Goal: Transaction & Acquisition: Subscribe to service/newsletter

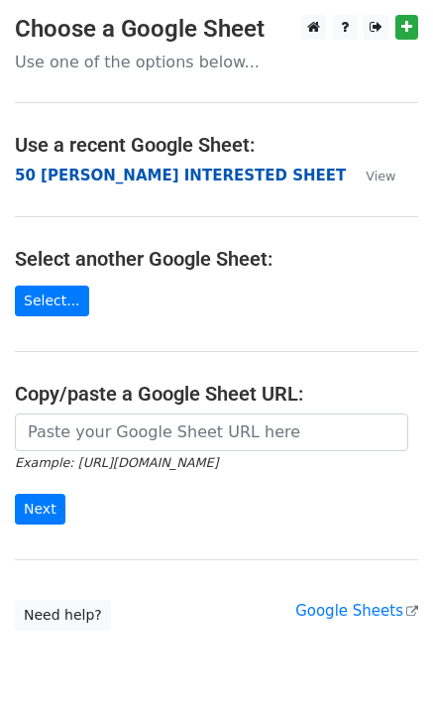
click at [164, 171] on strong "50 KEVIN INTERESTED SHEET" at bounding box center [180, 176] width 331 height 18
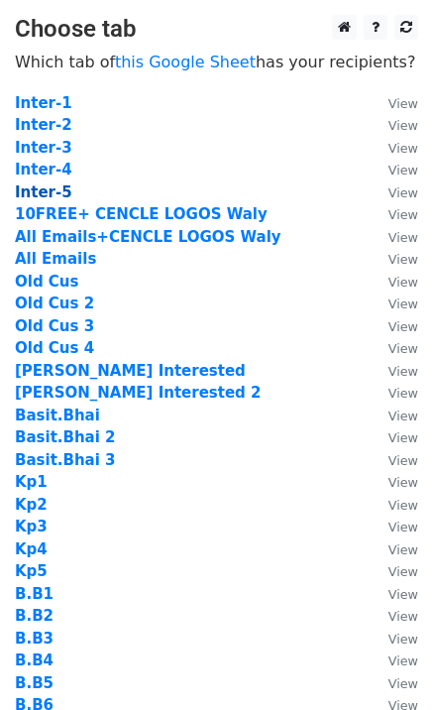
click at [53, 193] on strong "Inter-5" at bounding box center [43, 192] width 57 height 18
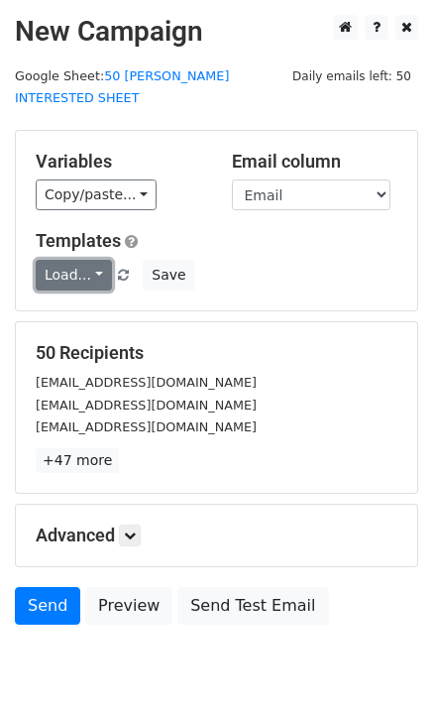
click at [79, 260] on link "Load..." at bounding box center [74, 275] width 76 height 31
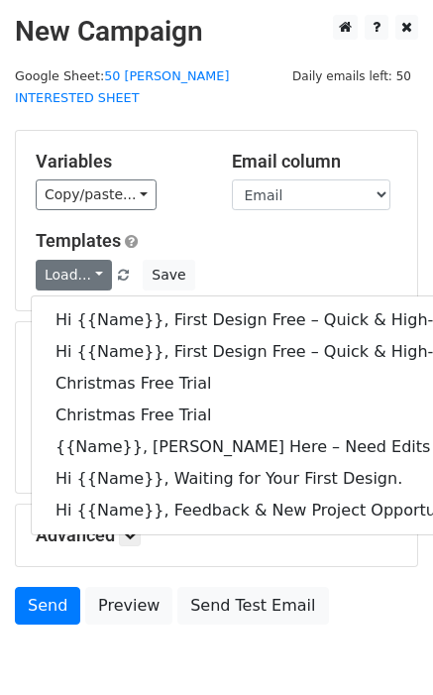
click at [285, 230] on h5 "Templates" at bounding box center [217, 241] width 362 height 22
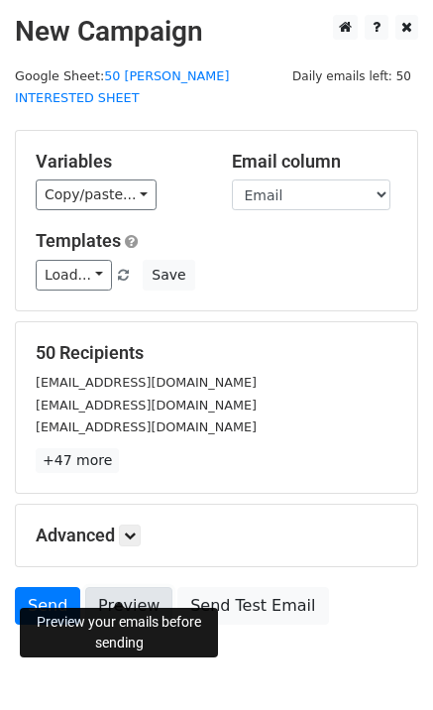
click at [140, 588] on link "Preview" at bounding box center [128, 606] width 87 height 38
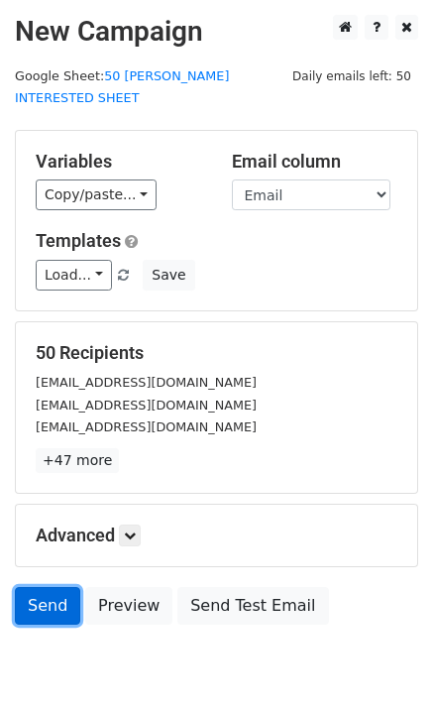
click at [57, 596] on link "Send" at bounding box center [47, 606] width 65 height 38
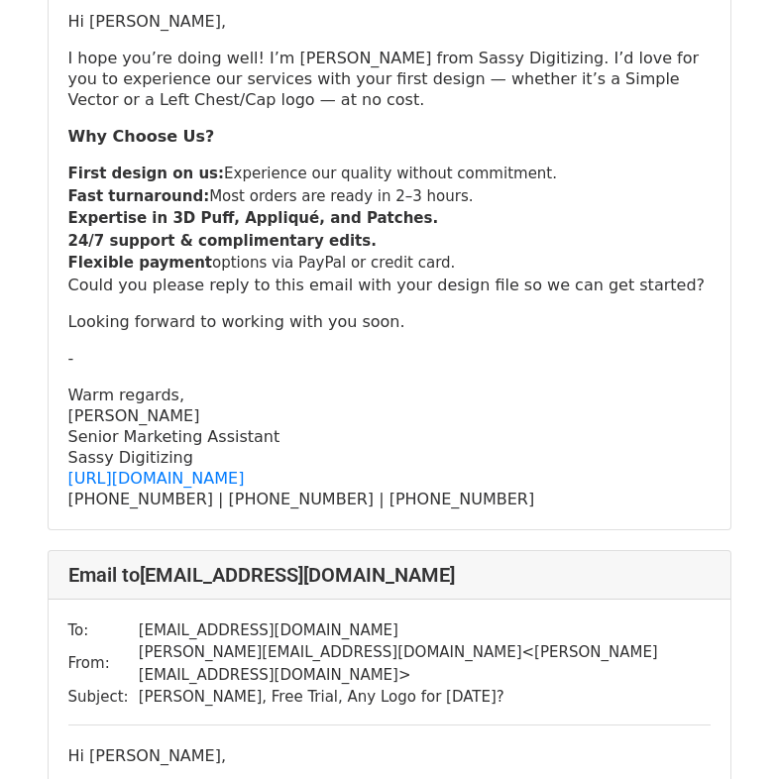
scroll to position [1321, 0]
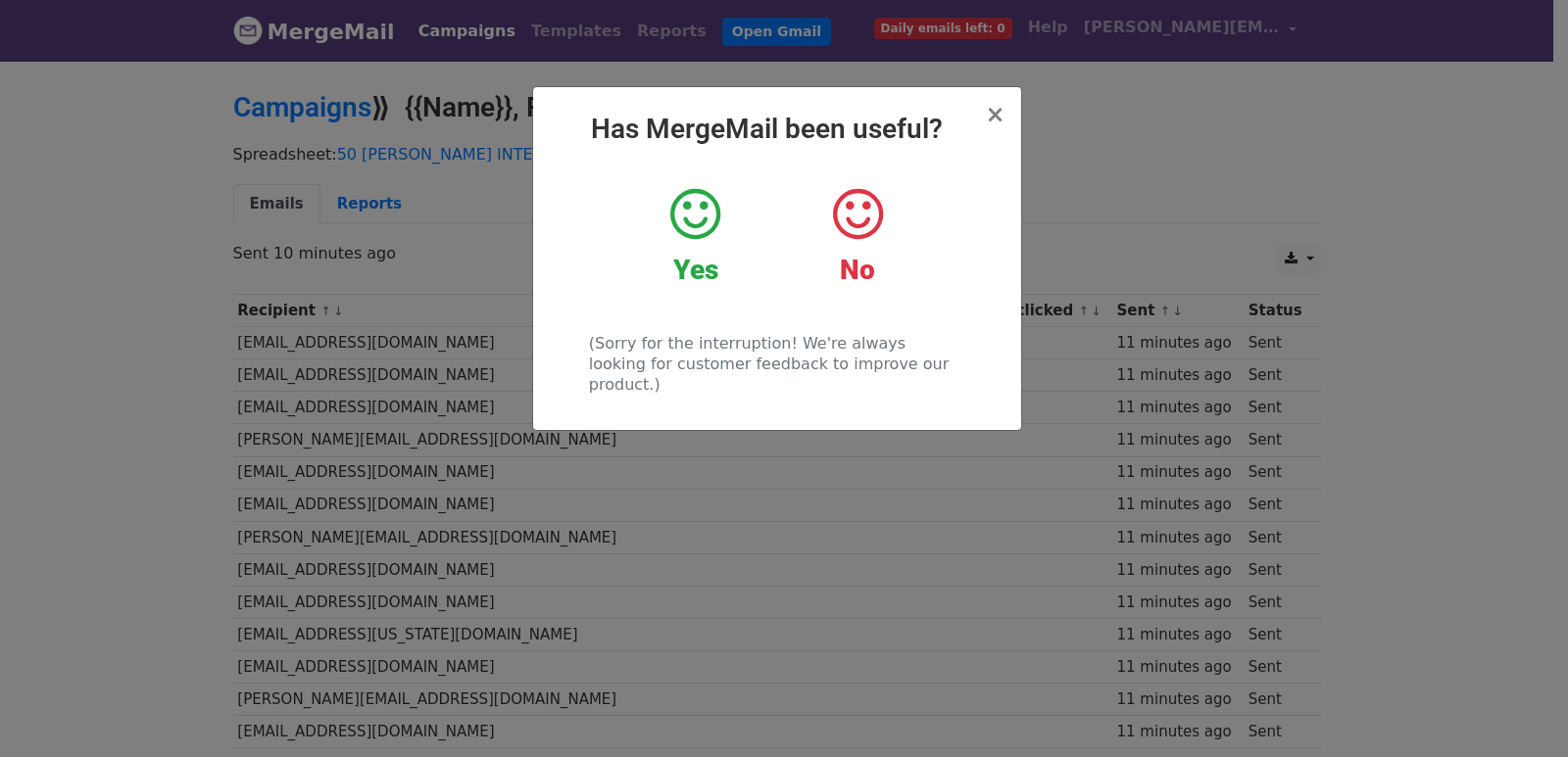
click at [468, 451] on div "× Has MergeMail been useful? Yes No (Sorry for the interruption! We're always l…" at bounding box center [784, 407] width 1568 height 699
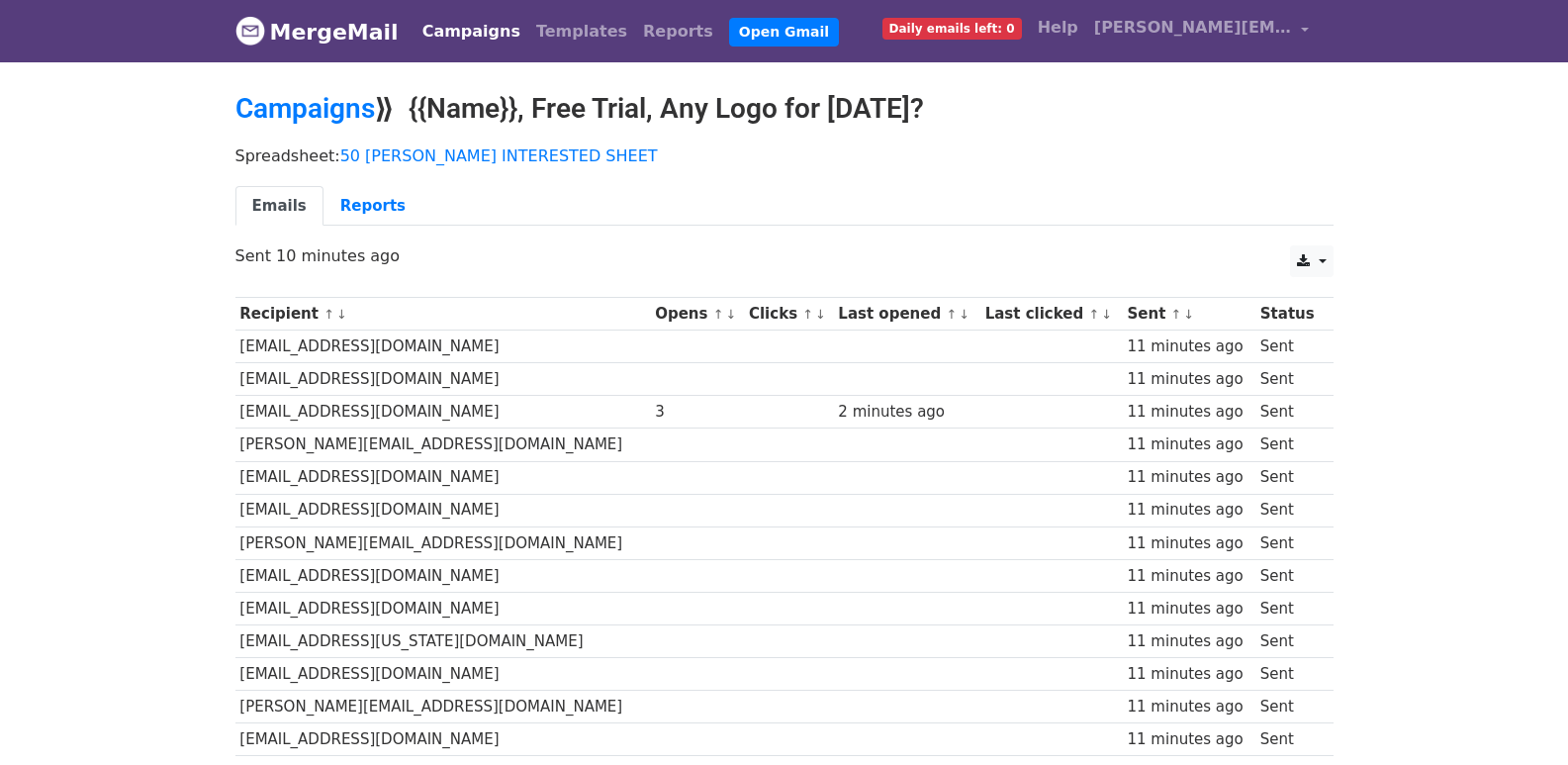
scroll to position [1378, 0]
